Goal: Task Accomplishment & Management: Complete application form

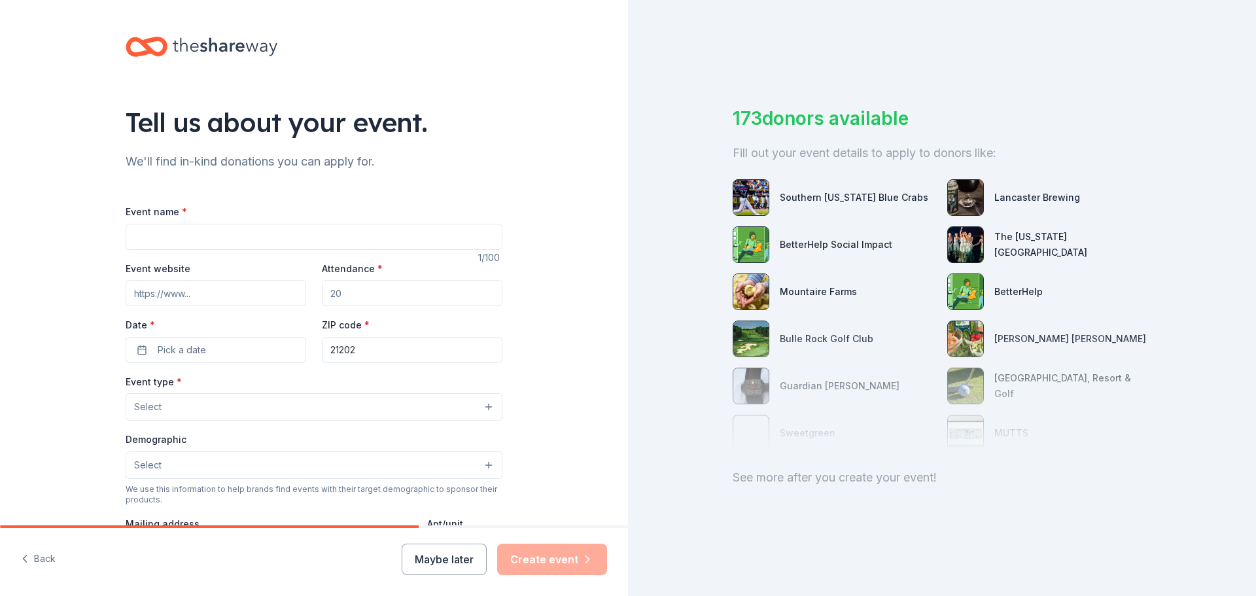
scroll to position [94, 0]
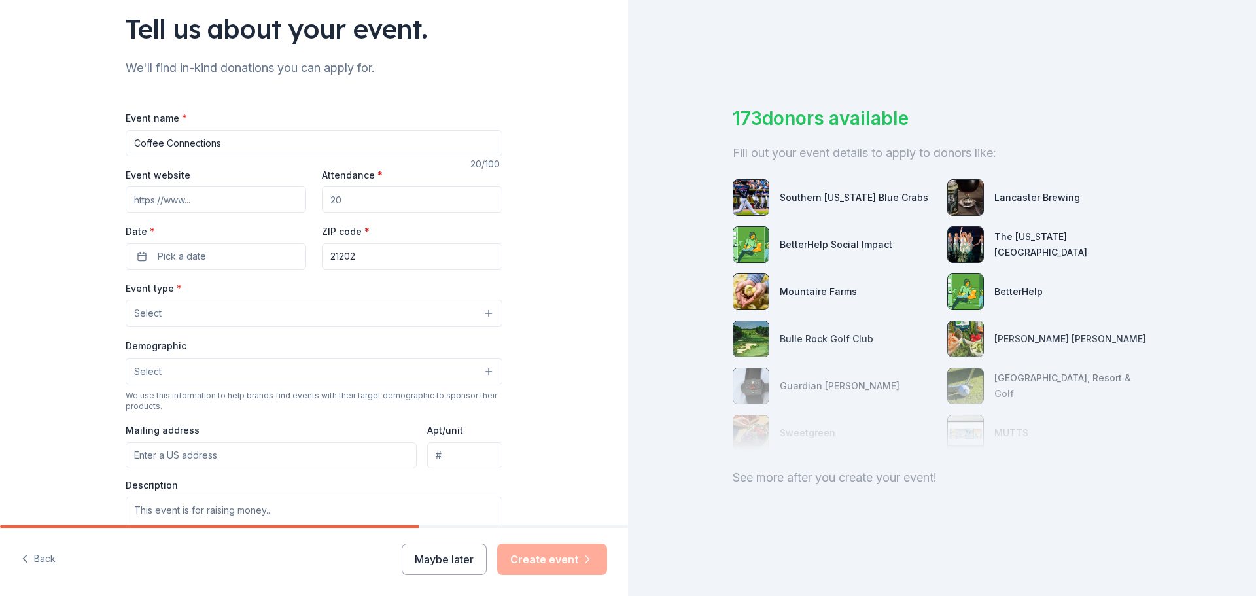
type input "Coffee Connections"
click at [201, 212] on input "Event website" at bounding box center [216, 199] width 181 height 26
drag, startPoint x: 230, startPoint y: 139, endPoint x: 116, endPoint y: 139, distance: 114.5
click at [116, 139] on div "Tell us about your event. We'll find in-kind donations you can apply for. Event…" at bounding box center [314, 341] width 419 height 871
type input "Dad's Club"
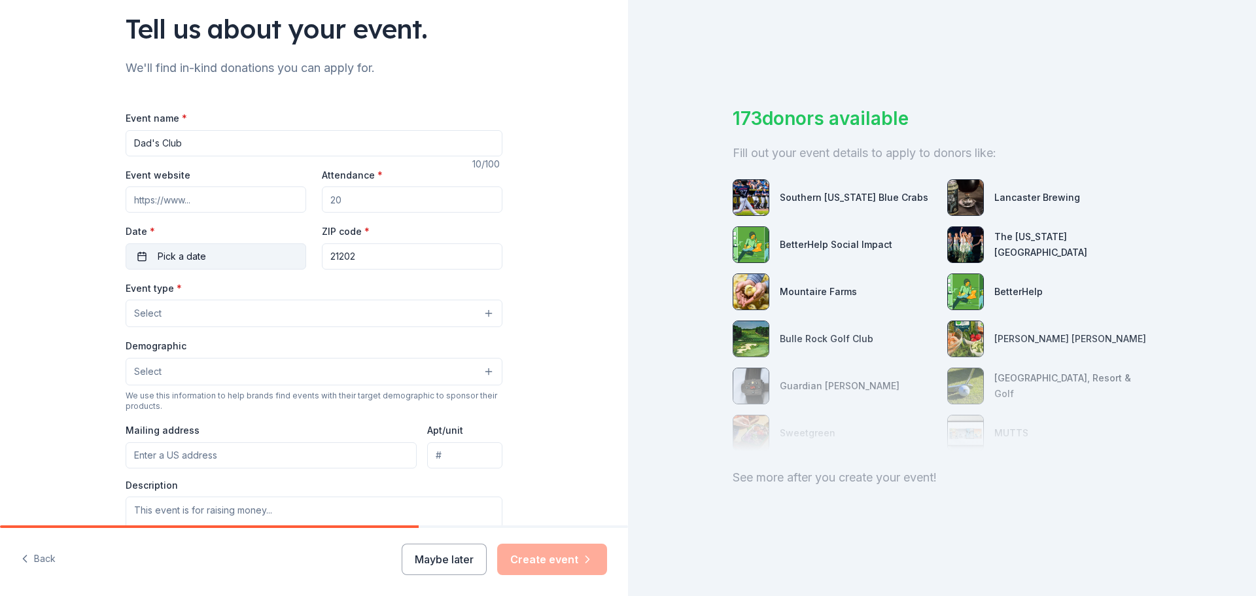
click at [180, 258] on span "Pick a date" at bounding box center [182, 257] width 48 height 16
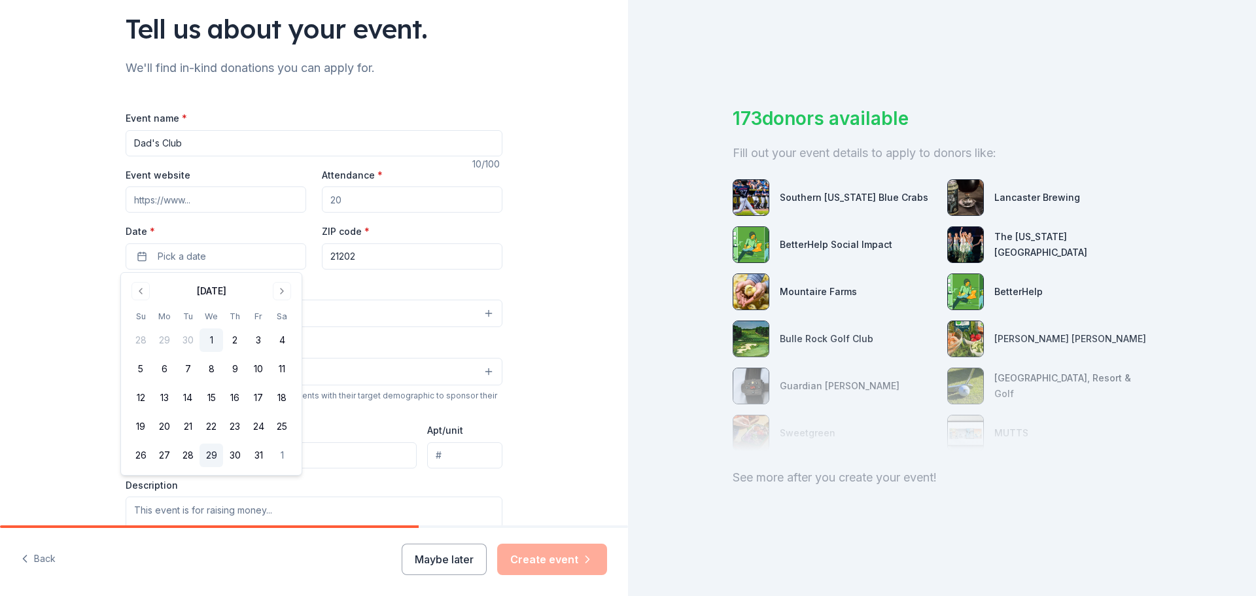
click at [216, 457] on button "29" at bounding box center [212, 456] width 24 height 24
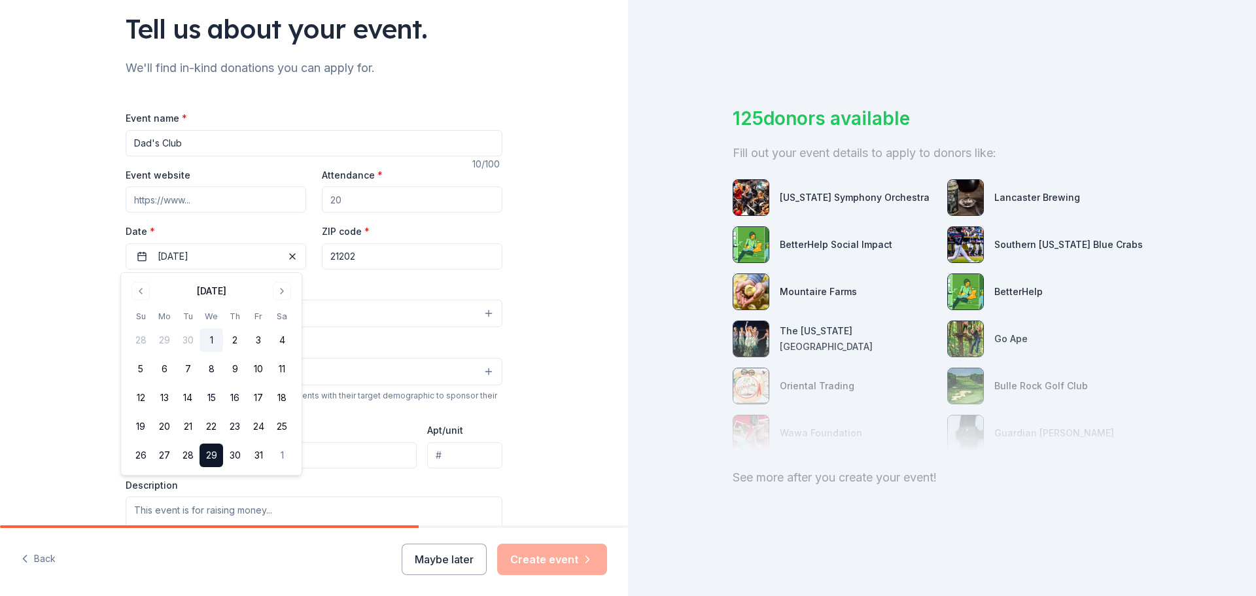
click at [467, 239] on div "ZIP code * 21202" at bounding box center [412, 246] width 181 height 46
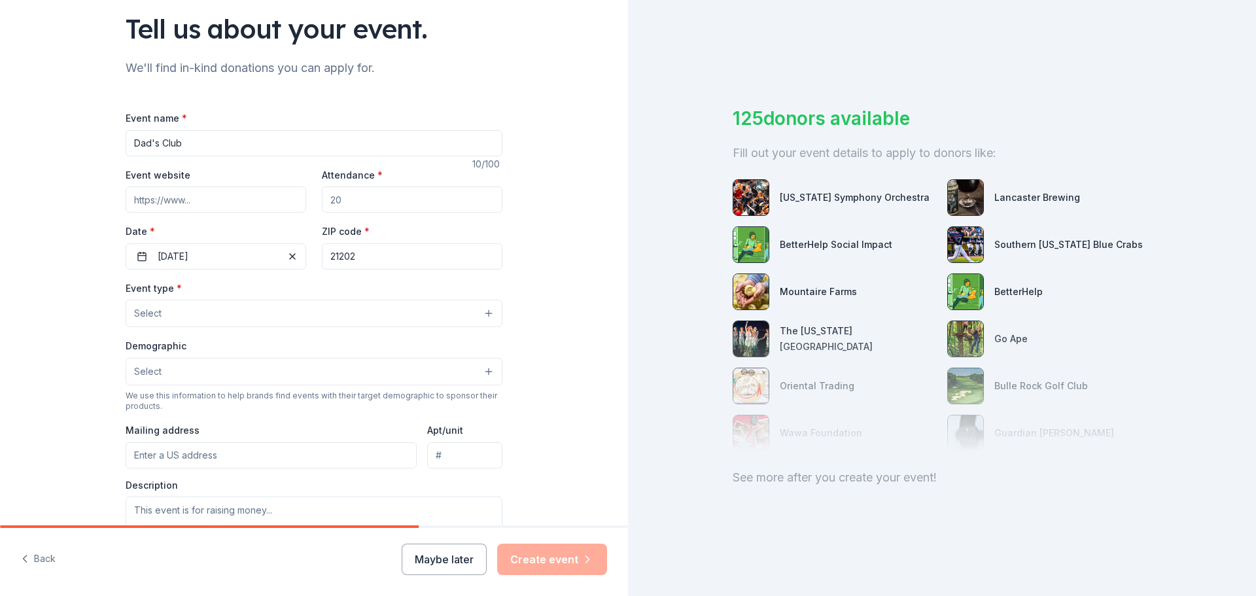
click at [355, 201] on input "Attendance *" at bounding box center [412, 199] width 181 height 26
type input "15"
click at [194, 315] on button "Select" at bounding box center [314, 313] width 377 height 27
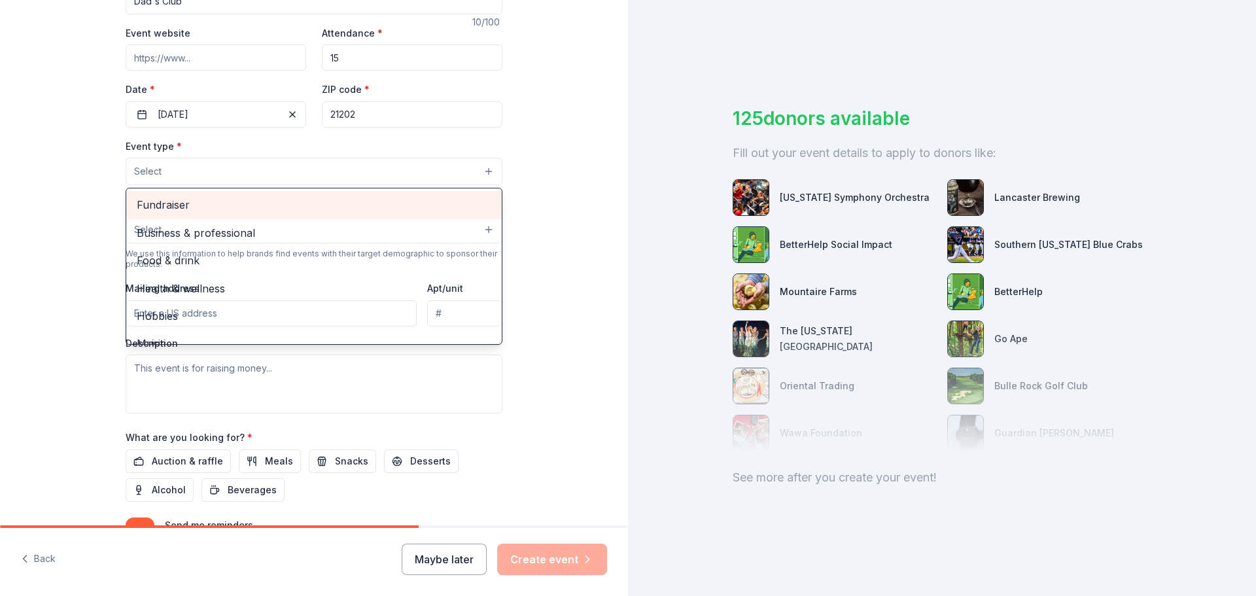
scroll to position [236, 0]
click at [409, 389] on div "Event type * Select Fundraiser Business & professional Food & drink Health & we…" at bounding box center [314, 274] width 377 height 275
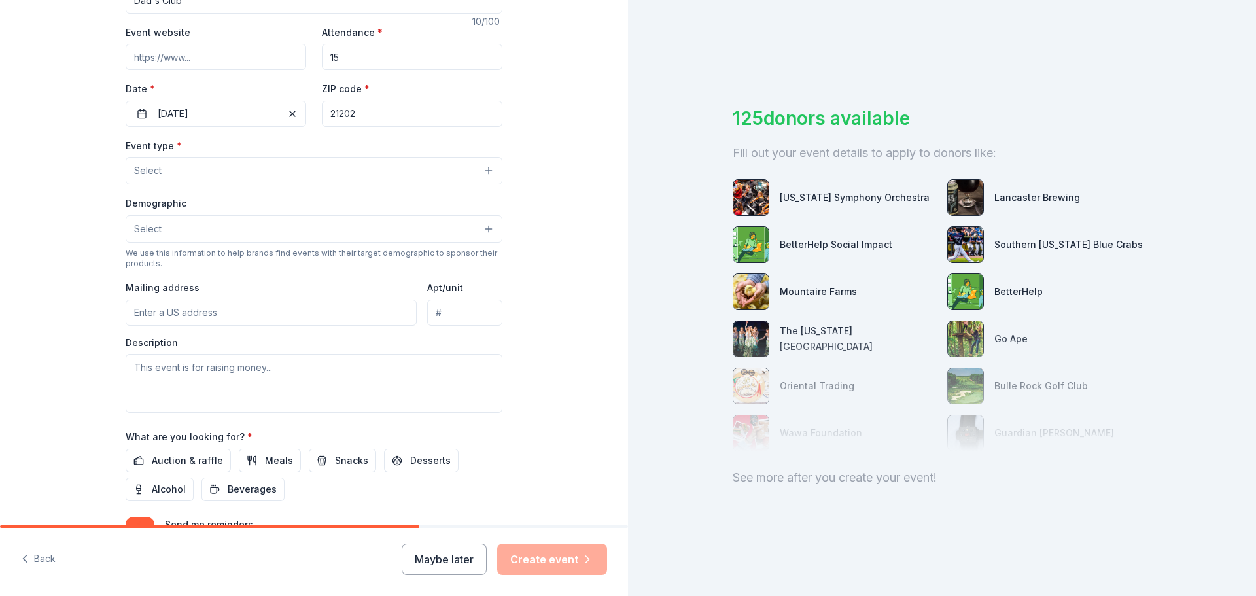
click at [475, 181] on button "Select" at bounding box center [314, 170] width 377 height 27
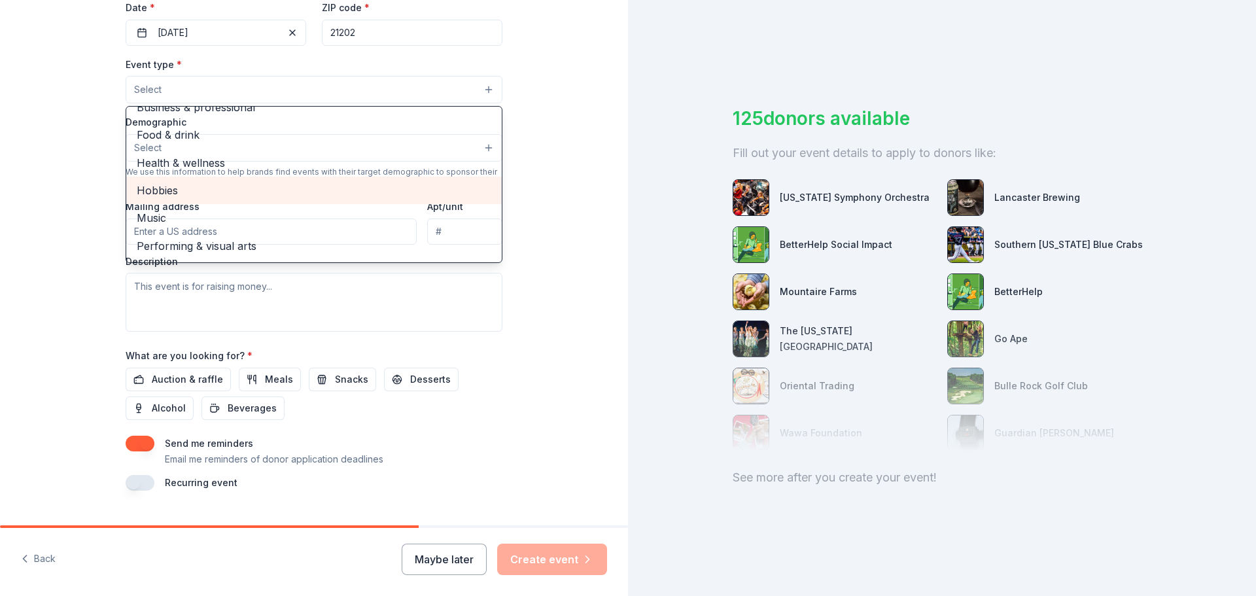
scroll to position [321, 0]
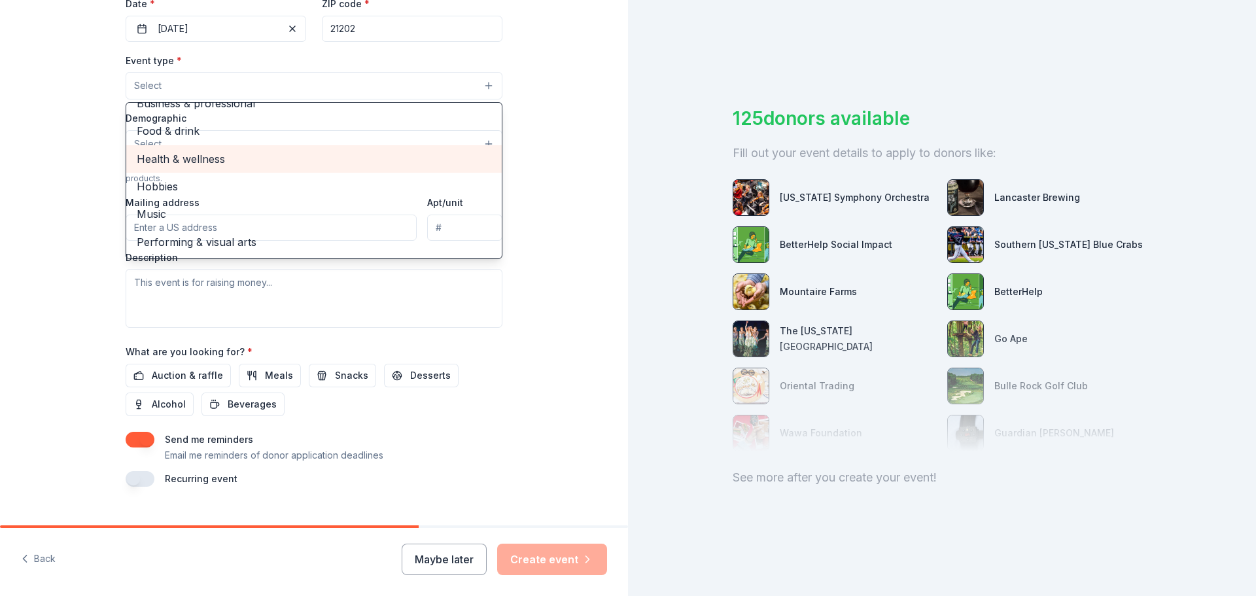
click at [292, 171] on div "Health & wellness" at bounding box center [314, 158] width 376 height 27
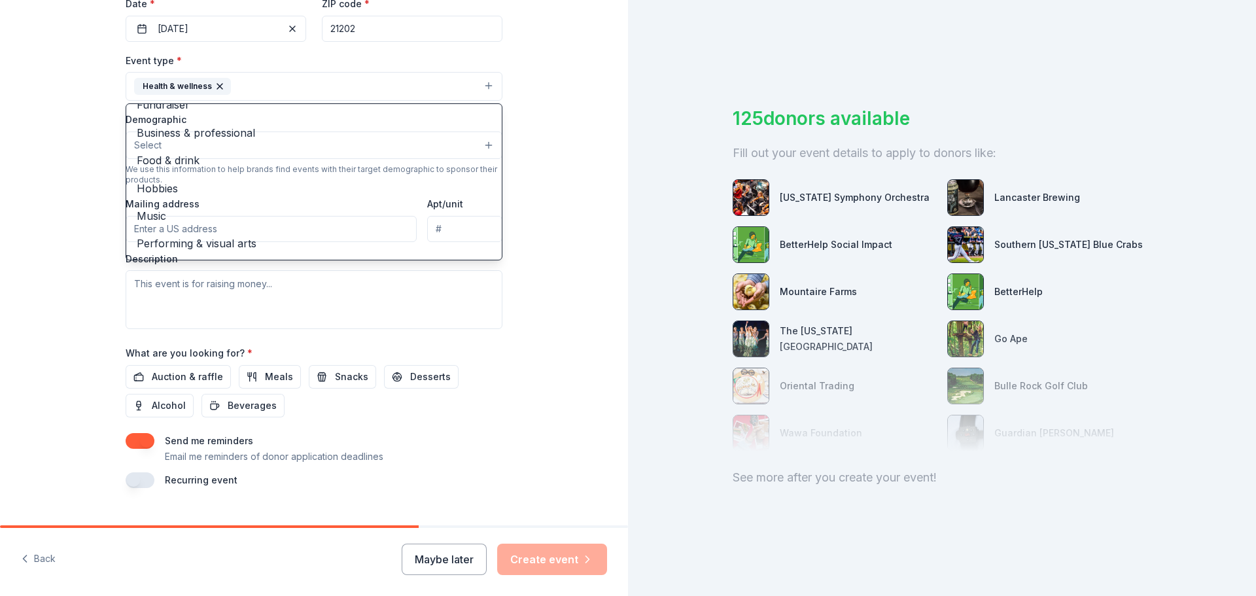
click at [571, 101] on div "Tell us about your event. We'll find in-kind donations you can apply for. Event…" at bounding box center [314, 115] width 628 height 872
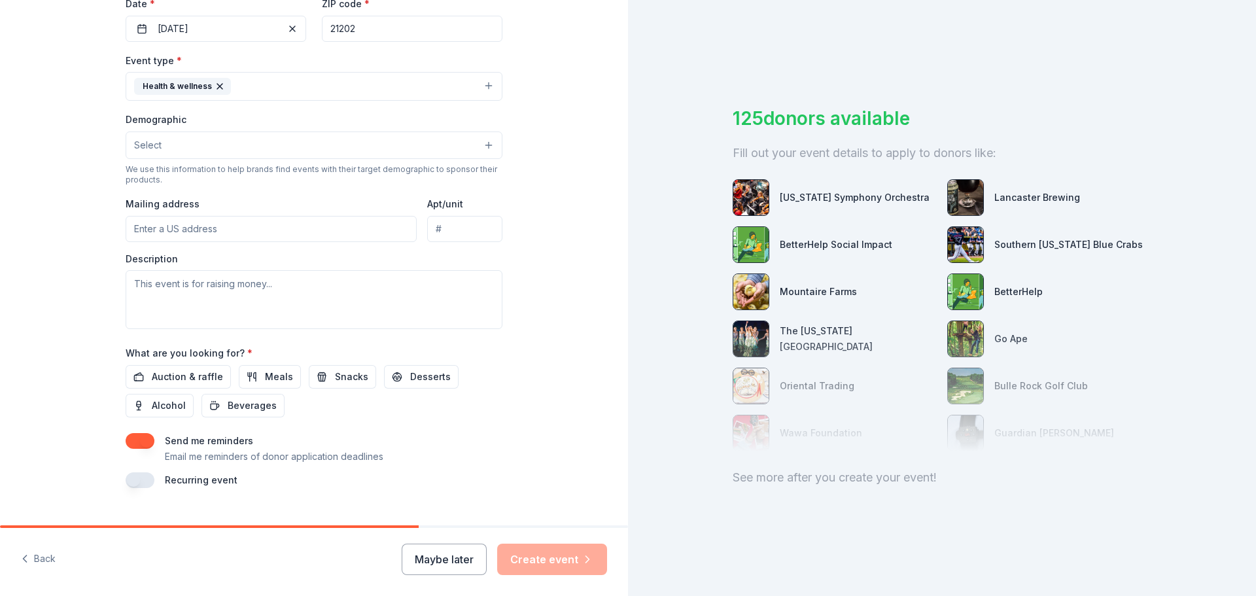
click at [304, 144] on button "Select" at bounding box center [314, 144] width 377 height 27
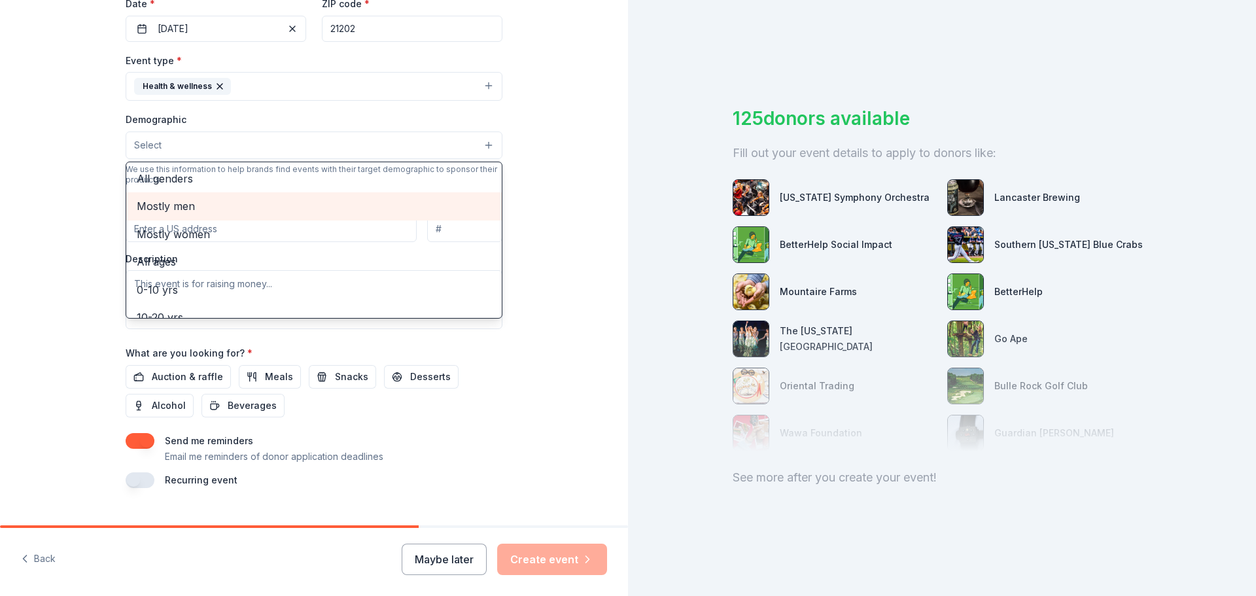
click at [254, 198] on span "Mostly men" at bounding box center [314, 206] width 355 height 17
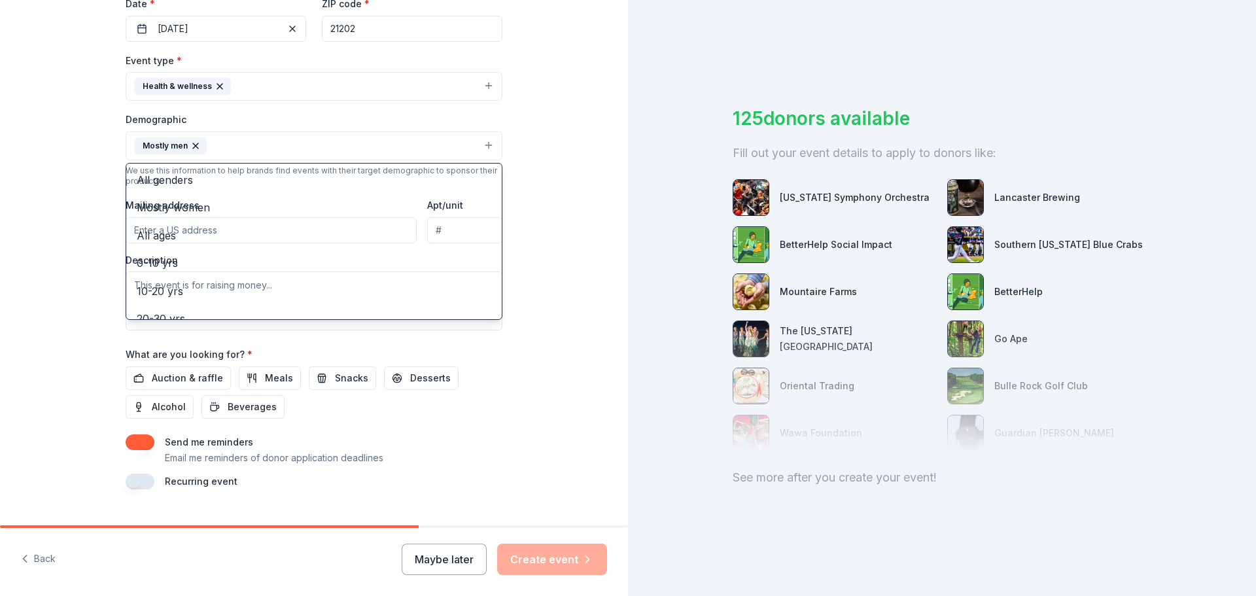
click at [538, 302] on div "Tell us about your event. We'll find in-kind donations you can apply for. Event…" at bounding box center [314, 115] width 628 height 873
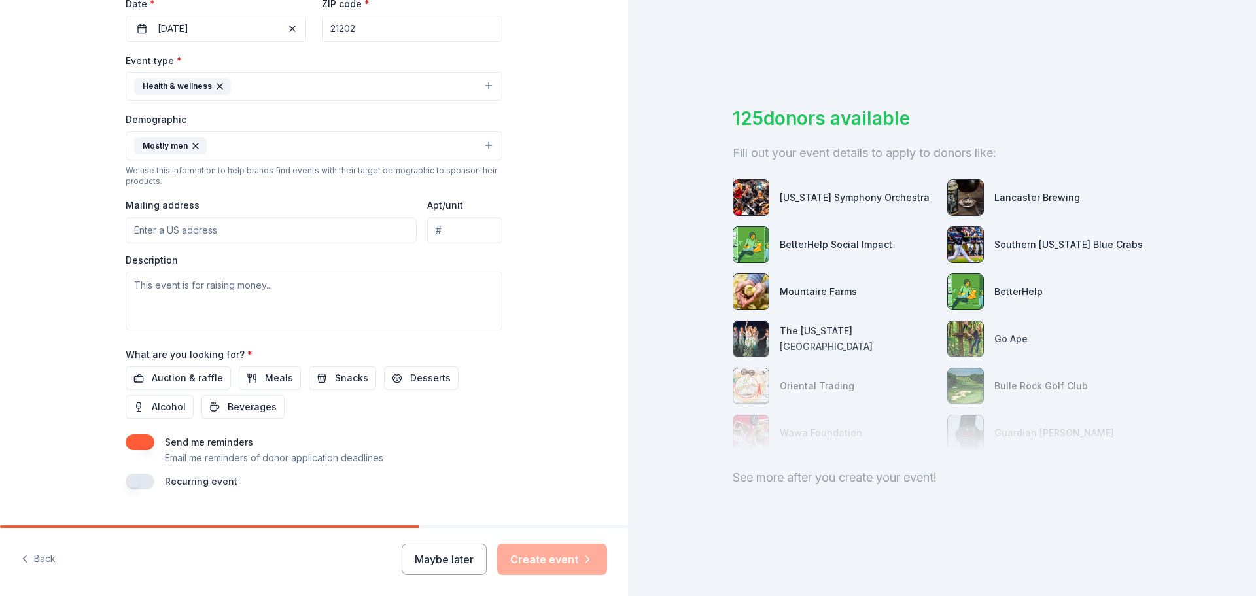
click at [262, 236] on input "Mailing address" at bounding box center [271, 230] width 291 height 26
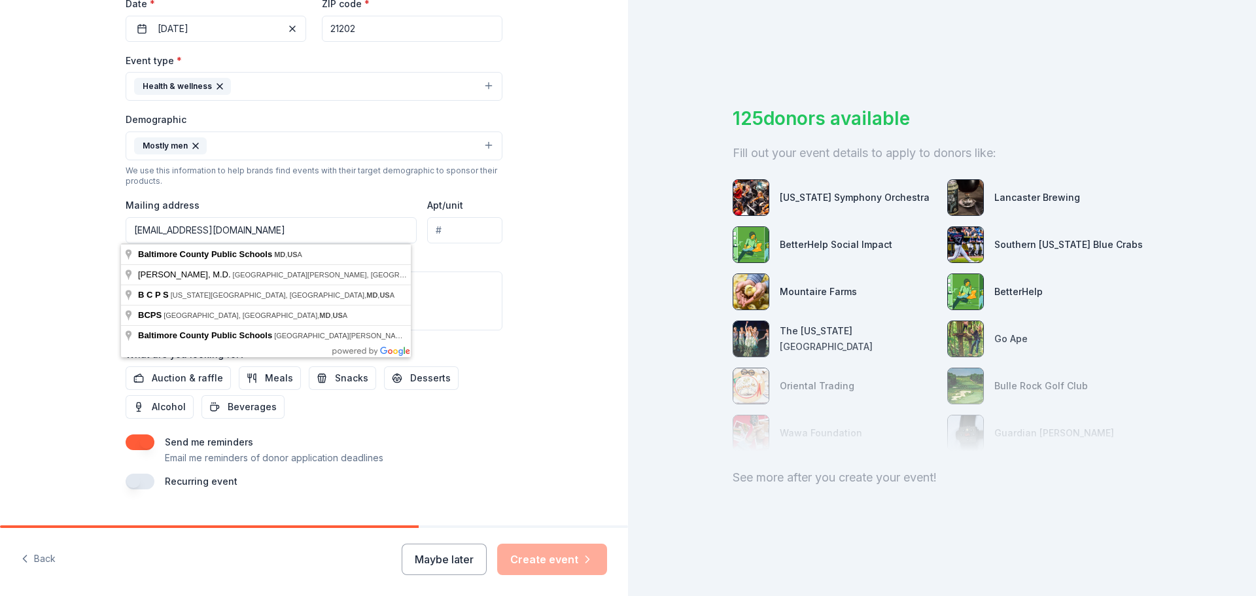
type input "[EMAIL_ADDRESS][DOMAIN_NAME]"
click at [449, 236] on input "Apt/unit" at bounding box center [464, 230] width 75 height 26
drag, startPoint x: 325, startPoint y: 228, endPoint x: 129, endPoint y: 209, distance: 197.1
click at [129, 209] on div "Mailing address [EMAIL_ADDRESS][DOMAIN_NAME]" at bounding box center [271, 220] width 291 height 46
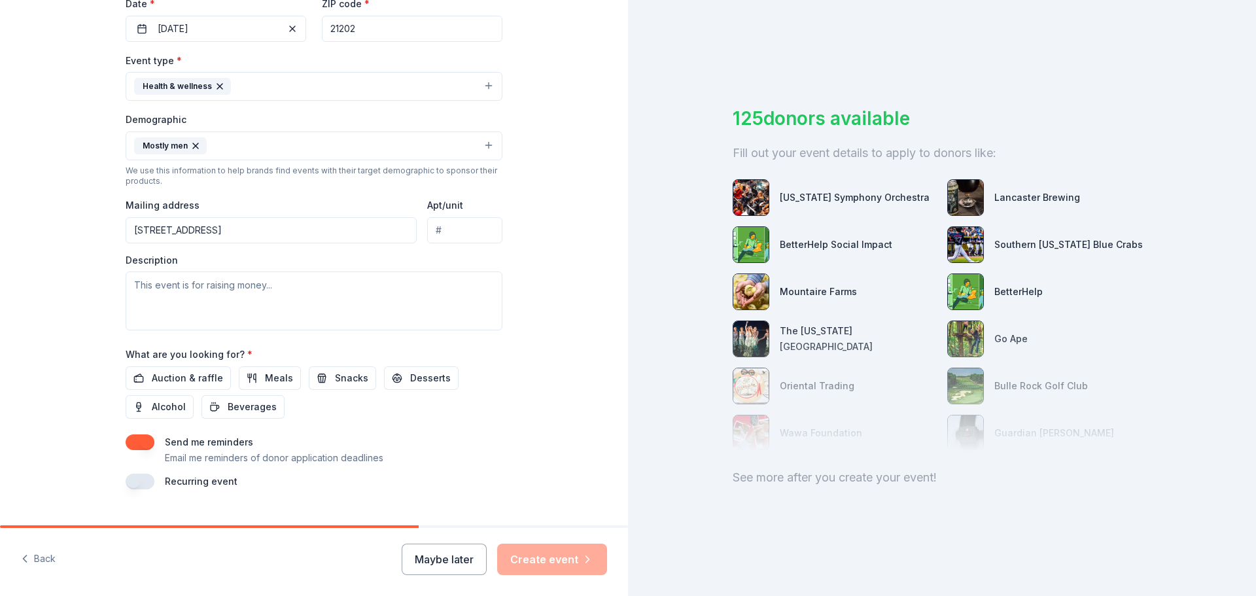
type input "[STREET_ADDRESS]"
click at [179, 295] on textarea at bounding box center [314, 300] width 377 height 59
click at [163, 377] on span "Auction & raffle" at bounding box center [187, 378] width 71 height 16
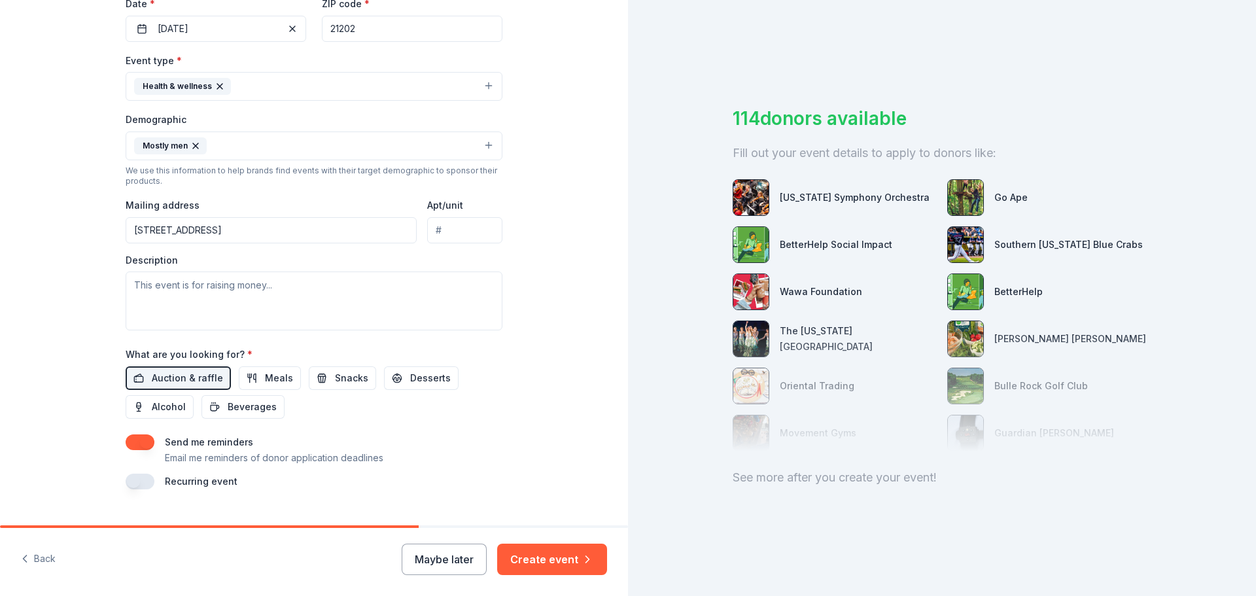
scroll to position [348, 0]
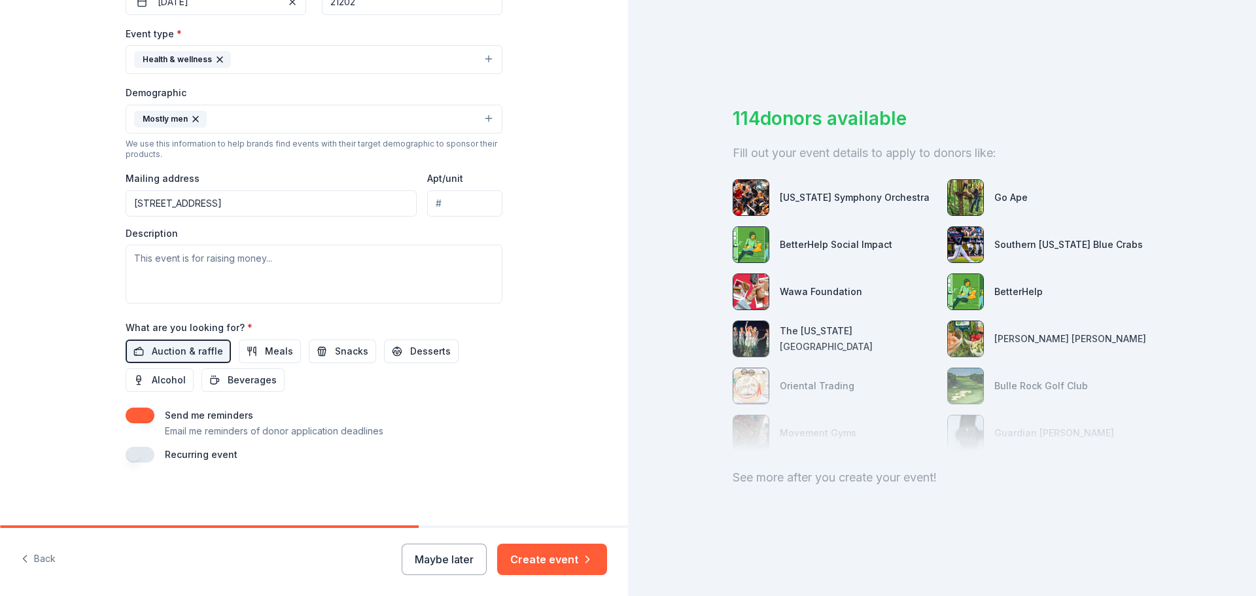
click at [137, 457] on button "button" at bounding box center [140, 455] width 29 height 16
click at [232, 492] on button "[DATE]" at bounding box center [198, 494] width 67 height 26
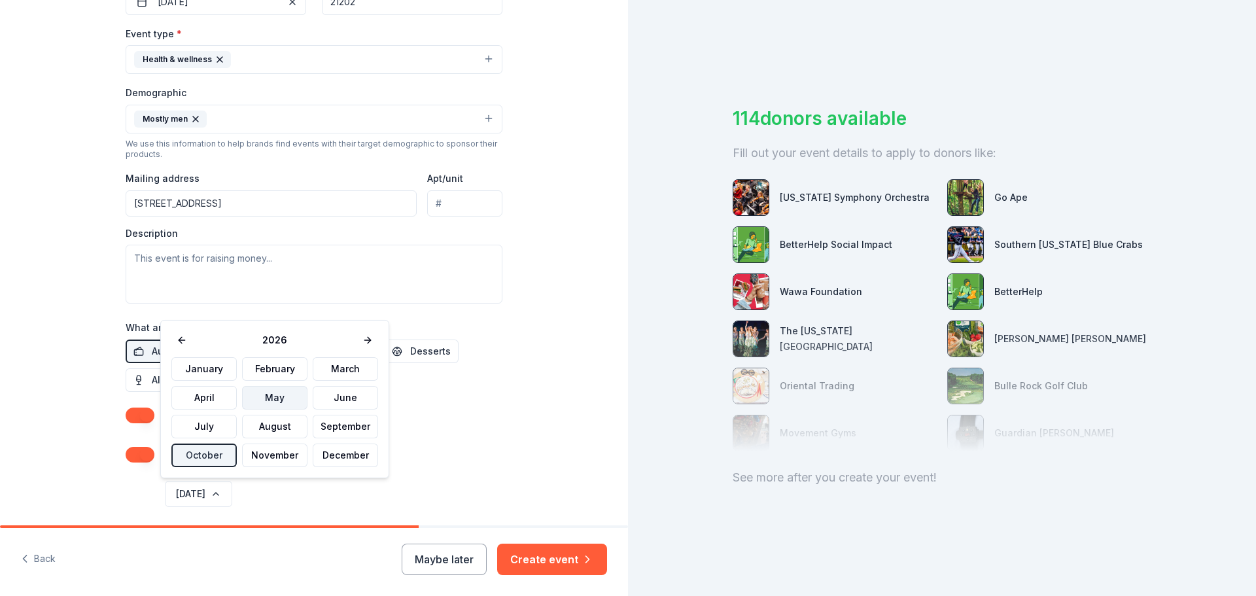
click at [278, 400] on button "May" at bounding box center [274, 398] width 65 height 24
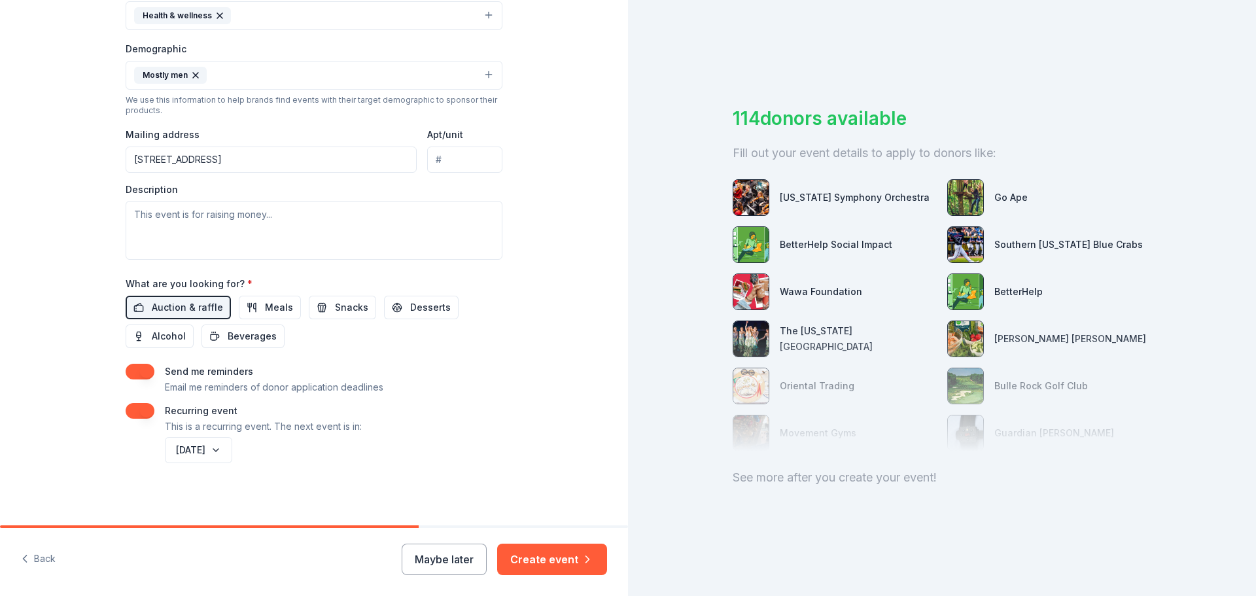
scroll to position [395, 0]
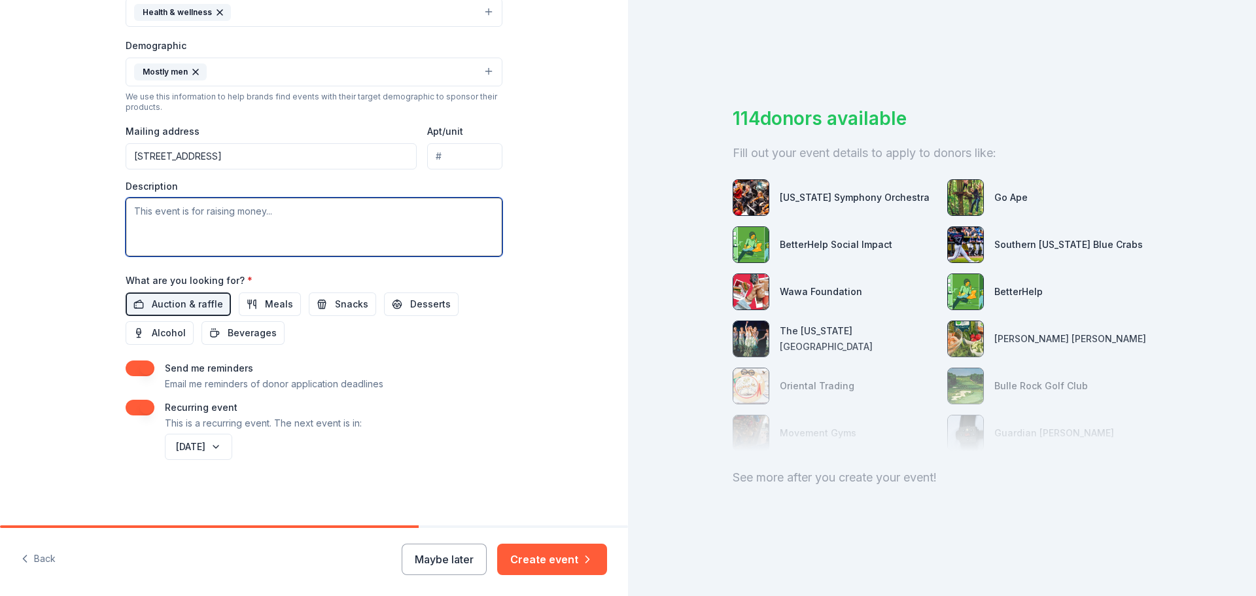
click at [183, 213] on textarea at bounding box center [314, 227] width 377 height 59
paste textarea "Dad’s Club is a program designed to empower fathers by fostering a strong sense…"
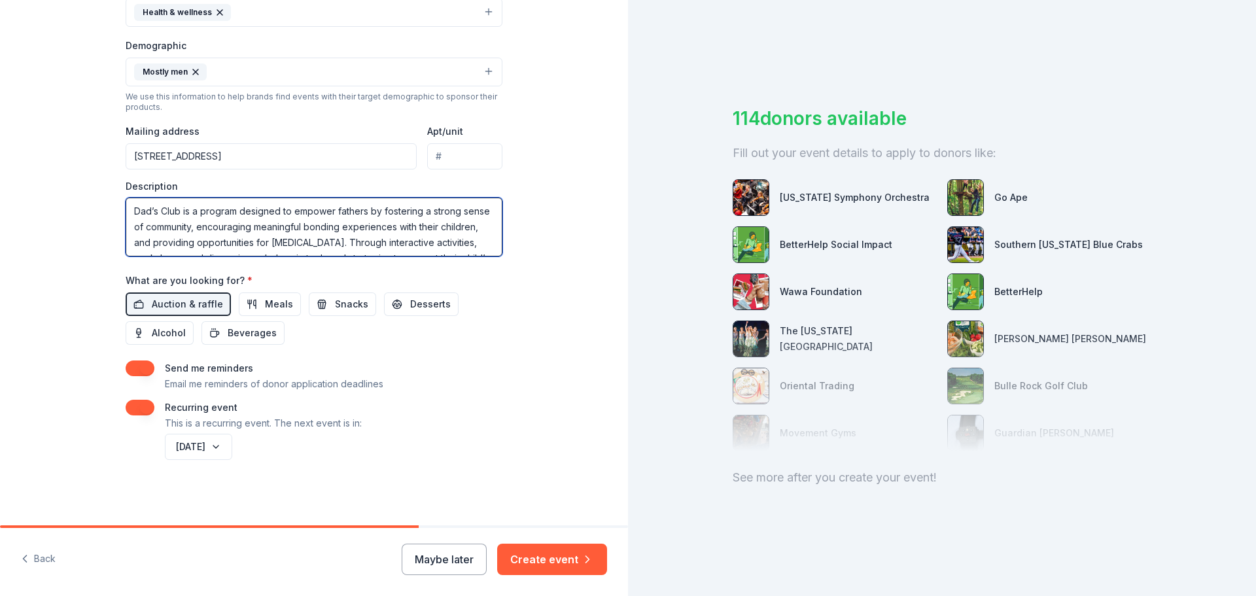
scroll to position [71, 0]
type textarea "Dad’s Club is a program designed to empower fathers by fostering a strong sense…"
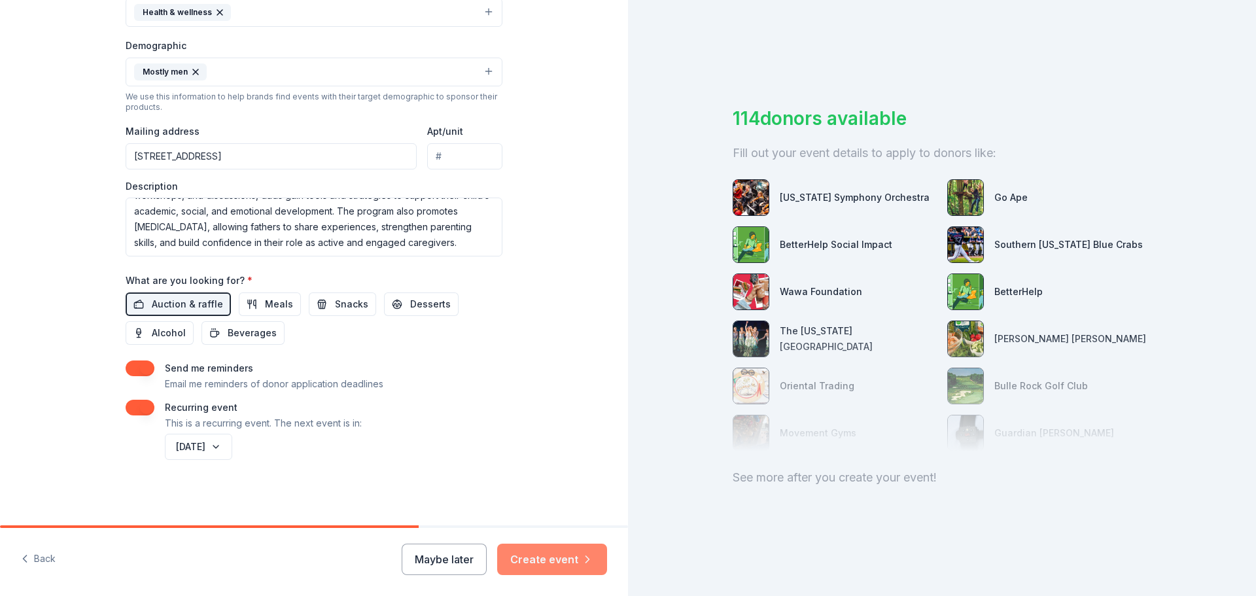
click at [550, 563] on button "Create event" at bounding box center [552, 559] width 110 height 31
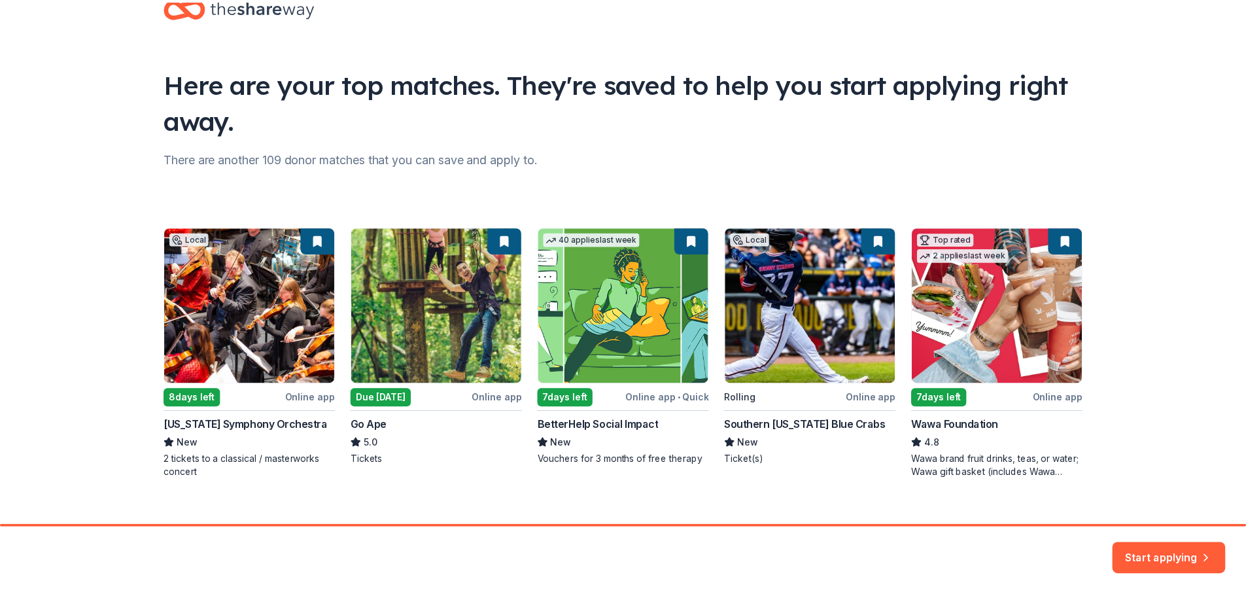
scroll to position [56, 0]
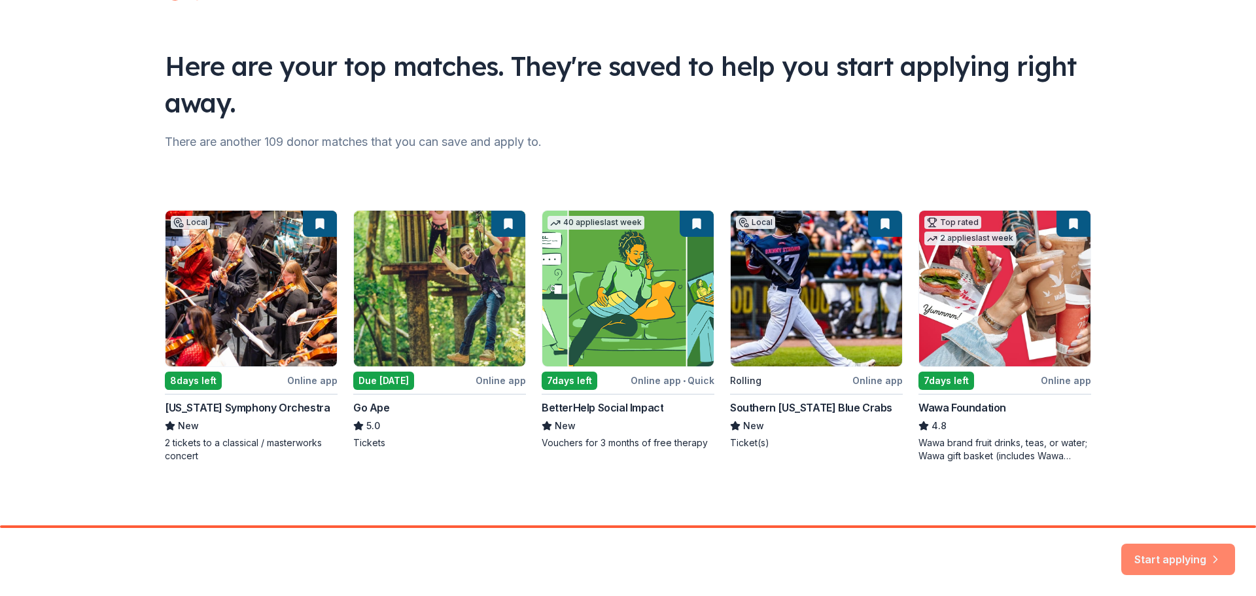
click at [1157, 550] on button "Start applying" at bounding box center [1178, 551] width 114 height 31
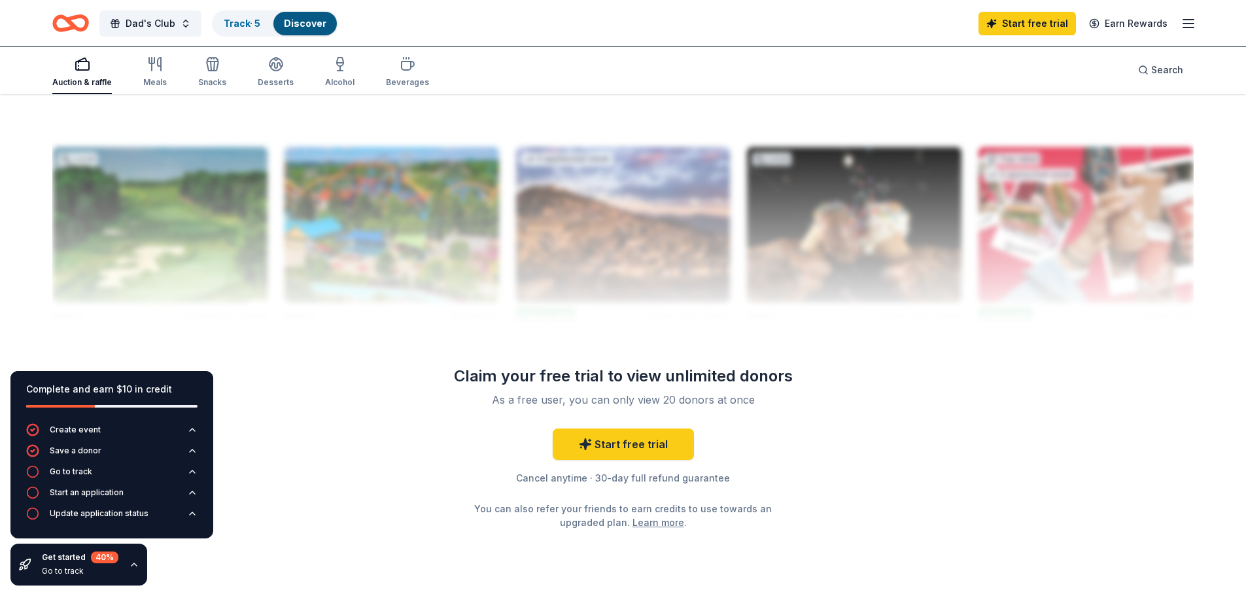
scroll to position [1263, 0]
click at [654, 442] on link "Start free trial" at bounding box center [623, 443] width 141 height 31
